Goal: Information Seeking & Learning: Learn about a topic

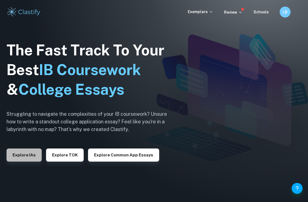
click at [32, 156] on button "Explore IAs" at bounding box center [24, 154] width 35 height 13
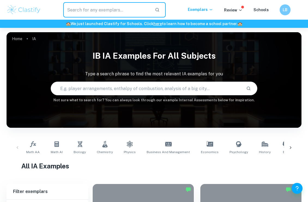
click at [114, 5] on input "text" at bounding box center [106, 9] width 87 height 15
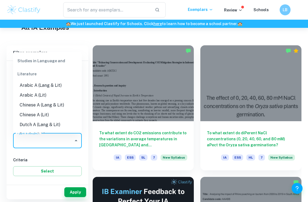
click at [43, 144] on input "Type a subject" at bounding box center [44, 140] width 56 height 10
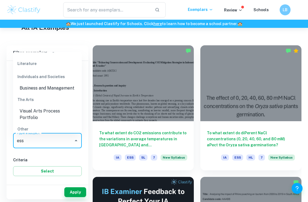
scroll to position [45, 0]
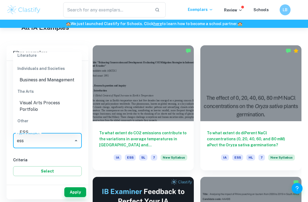
click at [33, 127] on li "ESS" at bounding box center [47, 132] width 69 height 10
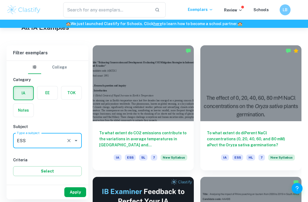
type input "ESS"
click at [80, 193] on button "Apply" at bounding box center [75, 192] width 22 height 10
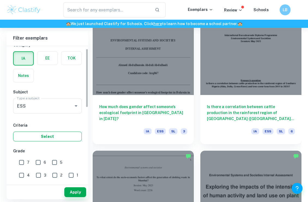
scroll to position [20, 0]
click at [20, 163] on input "7" at bounding box center [21, 161] width 11 height 11
checkbox input "true"
click at [80, 192] on button "Apply" at bounding box center [75, 192] width 22 height 10
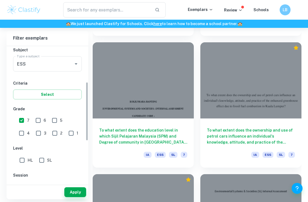
scroll to position [111, 0]
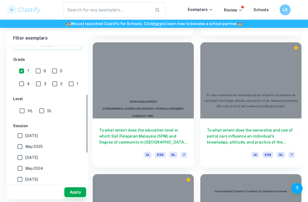
click at [37, 72] on input "6" at bounding box center [38, 70] width 11 height 11
checkbox input "true"
click at [72, 190] on button "Apply" at bounding box center [75, 192] width 22 height 10
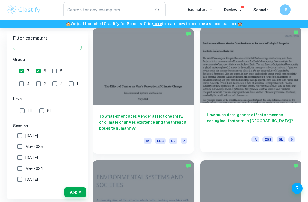
scroll to position [2407, 0]
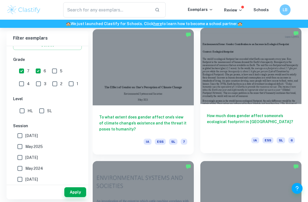
click at [253, 76] on div at bounding box center [250, 66] width 101 height 76
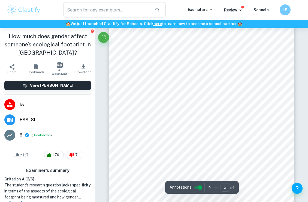
scroll to position [559, 0]
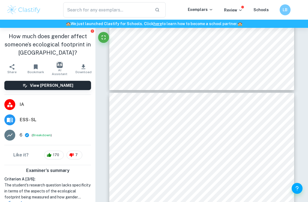
type input "4"
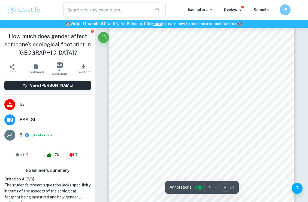
scroll to position [796, 0]
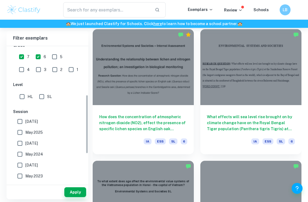
scroll to position [135, 0]
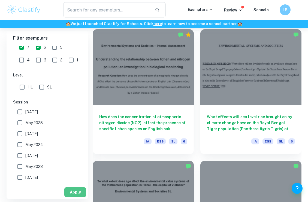
click at [76, 192] on button "Apply" at bounding box center [75, 192] width 22 height 10
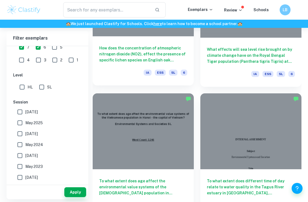
scroll to position [1725, 0]
